Goal: Contribute content: Add original content to the website for others to see

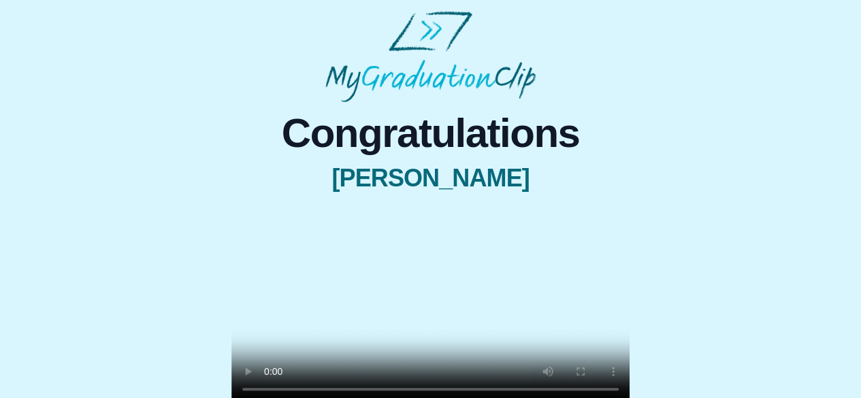
scroll to position [195, 0]
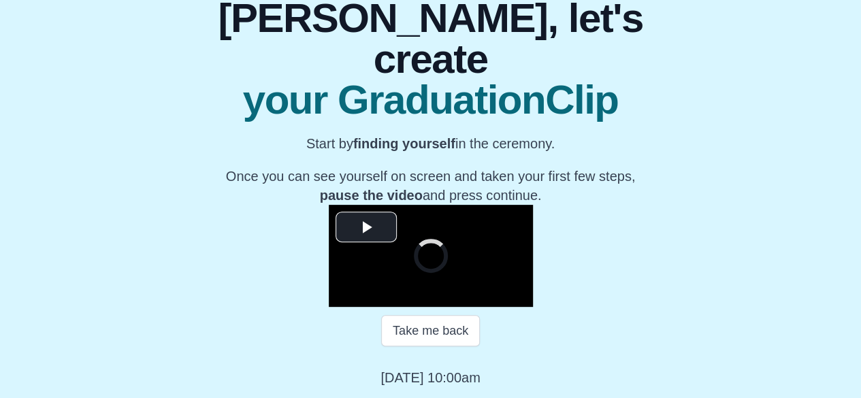
scroll to position [187, 0]
click at [366, 227] on span "Video Player" at bounding box center [366, 227] width 0 height 0
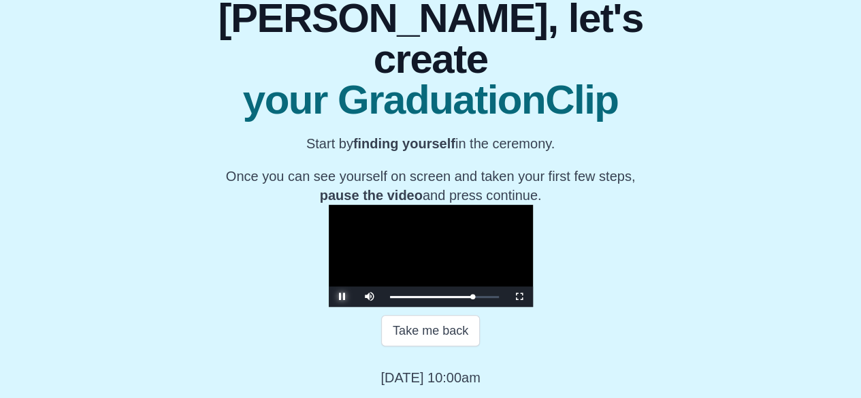
click at [342, 297] on span "Video Player" at bounding box center [342, 297] width 0 height 0
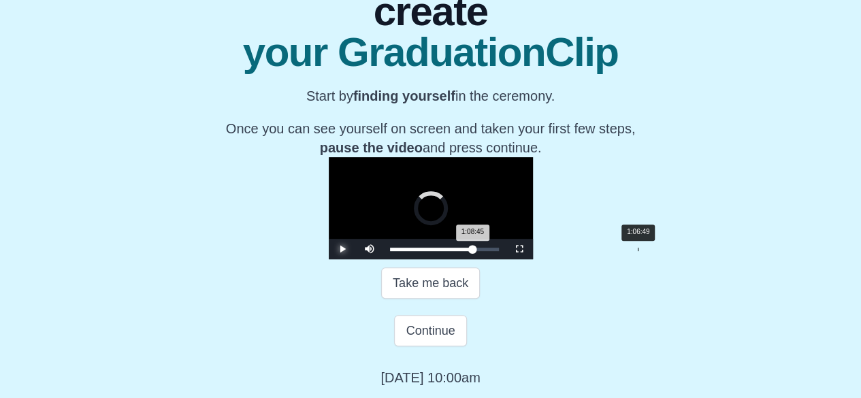
click at [638, 251] on div "1:06:49" at bounding box center [638, 249] width 1 height 3
click at [342, 249] on span "Video Player" at bounding box center [342, 249] width 0 height 0
click at [471, 251] on div "1:06:55 Progress : 0%" at bounding box center [430, 249] width 81 height 3
click at [342, 249] on span "Video Player" at bounding box center [342, 249] width 0 height 0
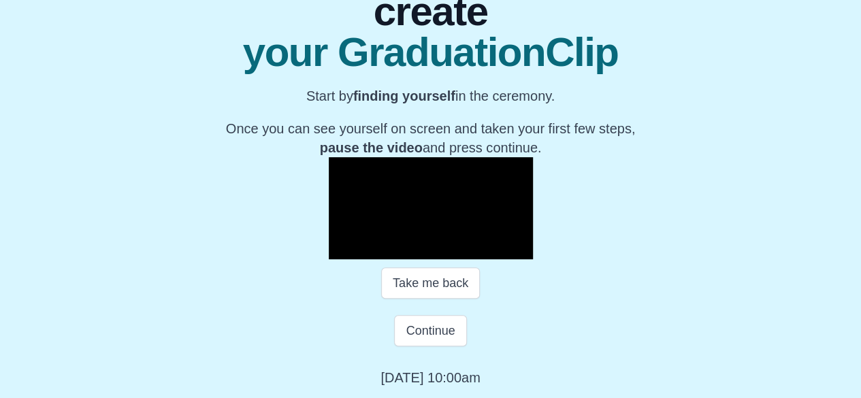
click at [342, 249] on span "Video Player" at bounding box center [342, 249] width 0 height 0
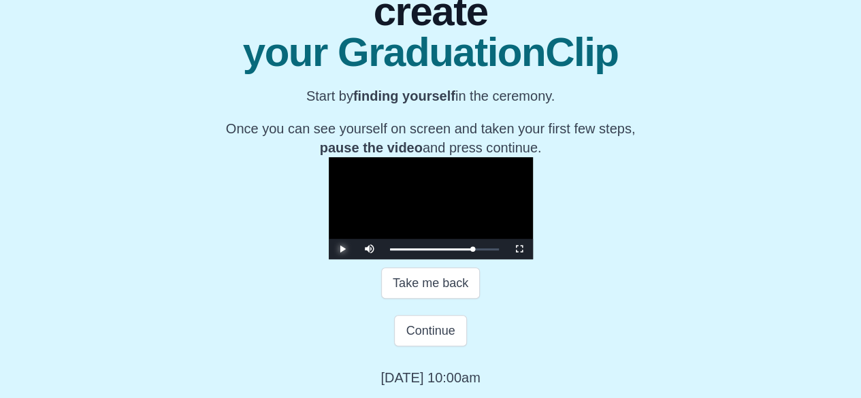
scroll to position [272, 0]
click at [437, 338] on button "Continue" at bounding box center [430, 330] width 72 height 31
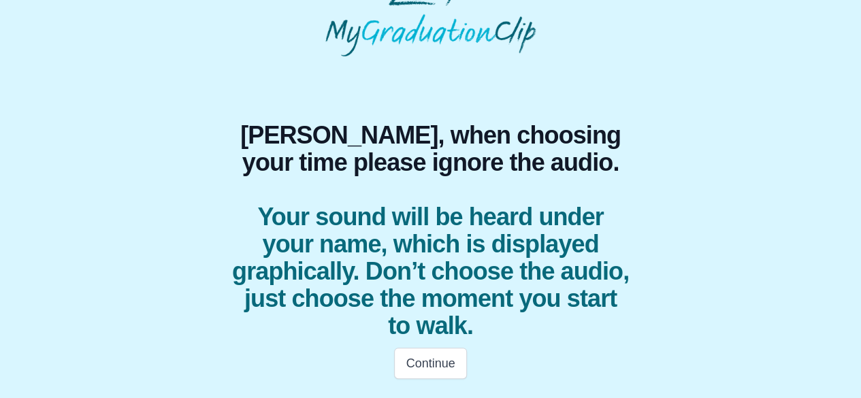
scroll to position [45, 0]
click at [464, 330] on span "Your sound will be heard under your name, which is displayed graphically. Don’t…" at bounding box center [430, 272] width 398 height 136
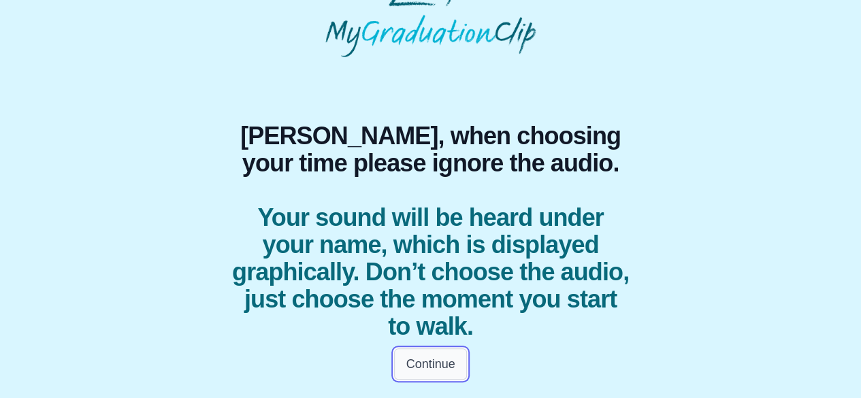
click at [431, 363] on button "Continue" at bounding box center [430, 364] width 72 height 31
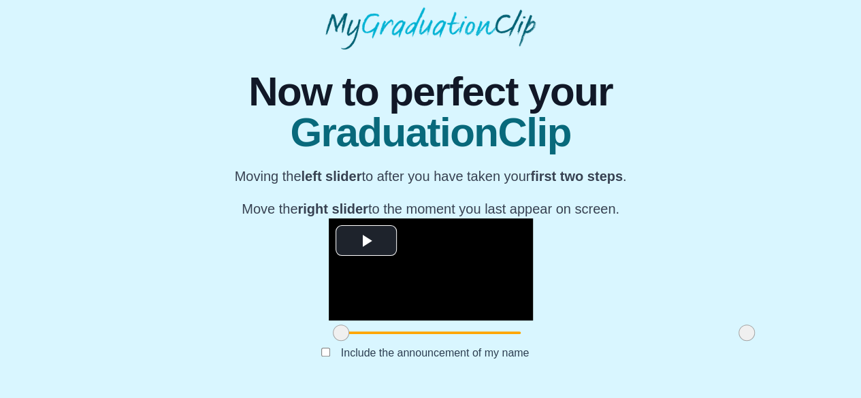
scroll to position [191, 0]
click at [333, 334] on span at bounding box center [341, 333] width 16 height 16
click at [366, 241] on span "Video Player" at bounding box center [366, 241] width 0 height 0
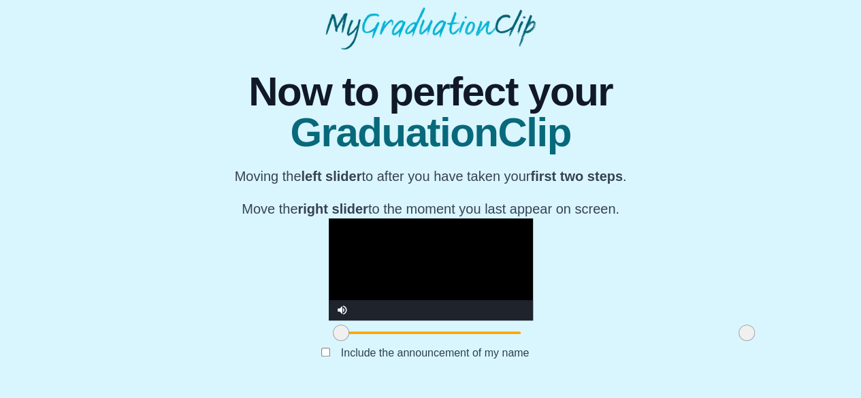
click at [346, 219] on video "Video Player" at bounding box center [431, 270] width 204 height 102
drag, startPoint x: 224, startPoint y: 338, endPoint x: 231, endPoint y: 337, distance: 7.5
click at [340, 337] on span at bounding box center [348, 333] width 16 height 16
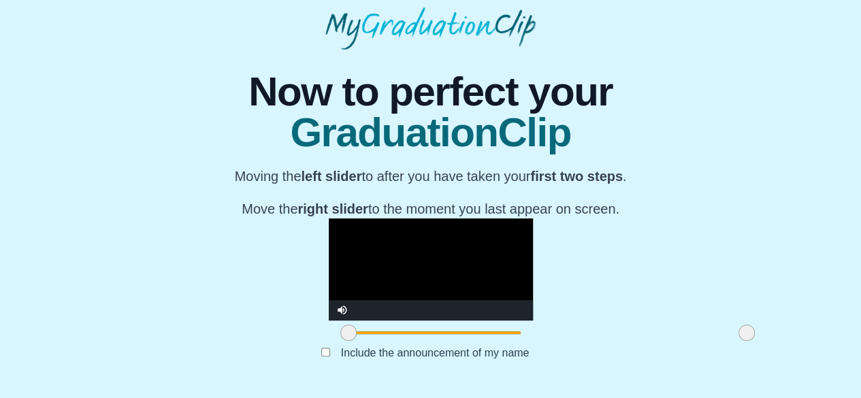
click at [329, 219] on video "Video Player" at bounding box center [431, 270] width 204 height 102
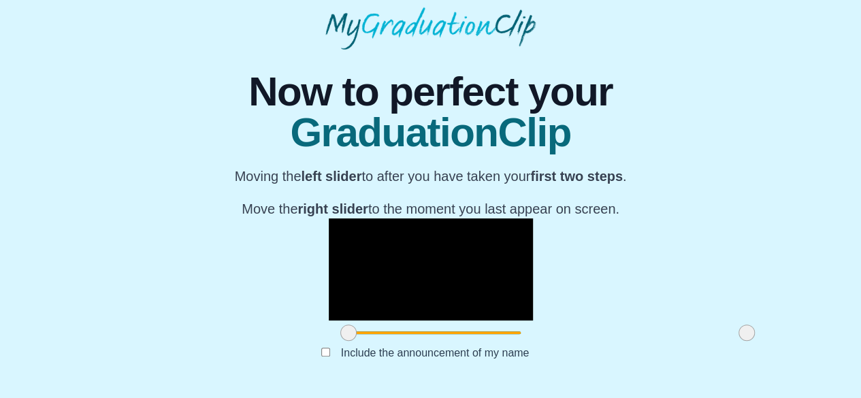
click at [329, 219] on video "Video Player" at bounding box center [431, 270] width 204 height 102
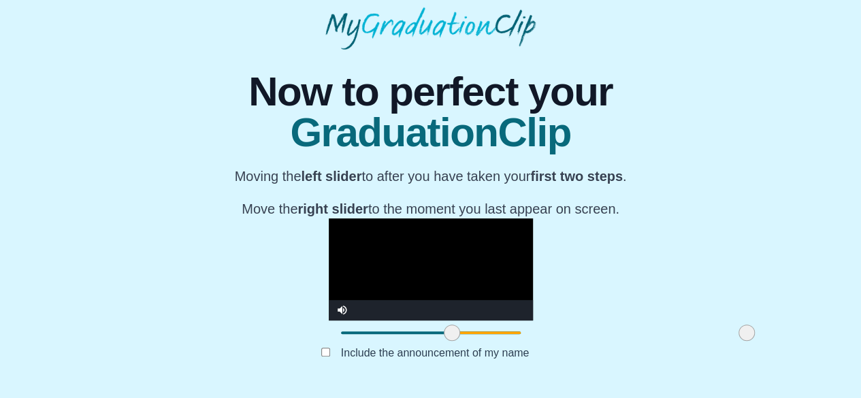
drag, startPoint x: 237, startPoint y: 336, endPoint x: 340, endPoint y: 331, distance: 102.9
click at [444, 331] on span at bounding box center [452, 333] width 16 height 16
drag, startPoint x: 340, startPoint y: 331, endPoint x: 333, endPoint y: 332, distance: 6.8
click at [437, 332] on span at bounding box center [445, 333] width 16 height 16
click at [430, 219] on video "Video Player" at bounding box center [431, 270] width 204 height 102
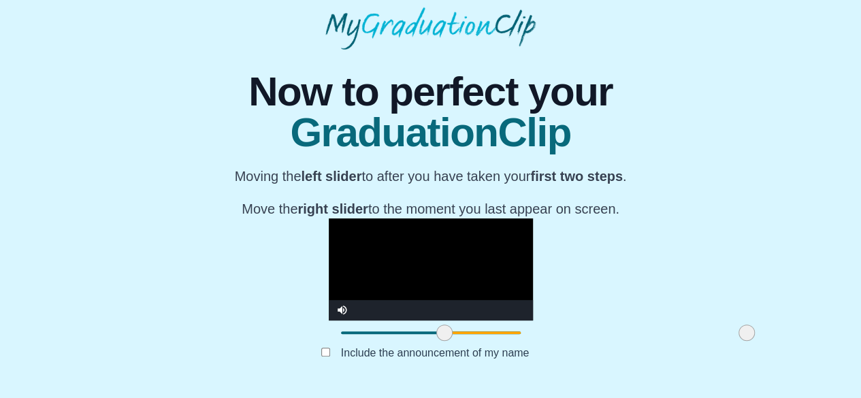
click at [430, 219] on video "Video Player" at bounding box center [431, 270] width 204 height 102
click at [442, 333] on span at bounding box center [450, 333] width 16 height 16
drag, startPoint x: 629, startPoint y: 335, endPoint x: 592, endPoint y: 337, distance: 37.5
click at [701, 337] on span at bounding box center [709, 333] width 16 height 16
click at [426, 370] on button "Submit" at bounding box center [430, 374] width 53 height 26
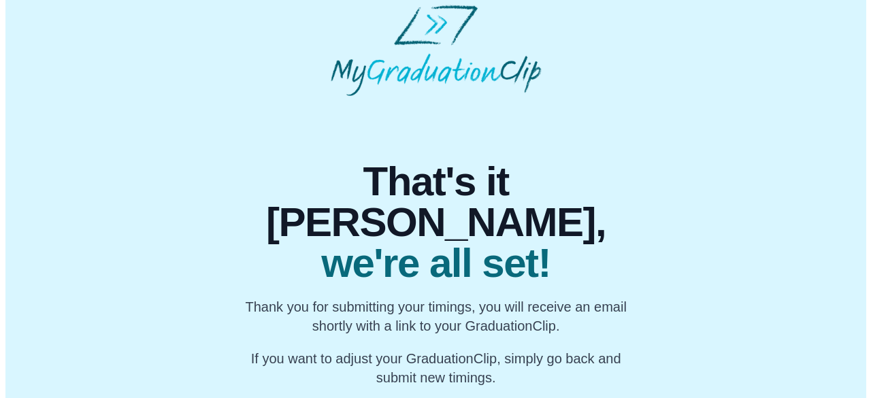
scroll to position [0, 0]
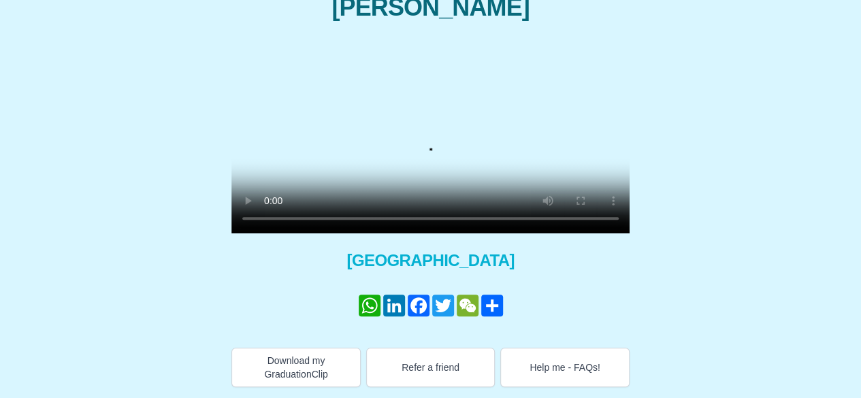
scroll to position [195, 0]
